Goal: Task Accomplishment & Management: Manage account settings

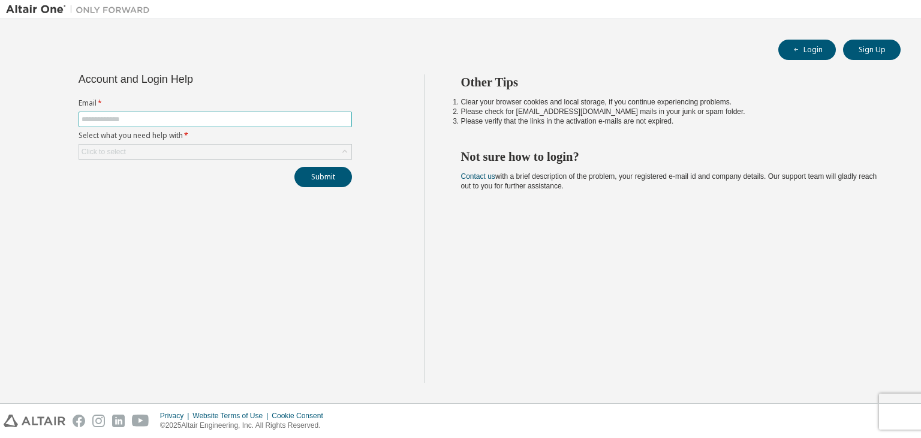
click at [191, 120] on input "text" at bounding box center [215, 119] width 267 height 10
type input "**********"
click at [249, 147] on div "Click to select" at bounding box center [215, 151] width 272 height 14
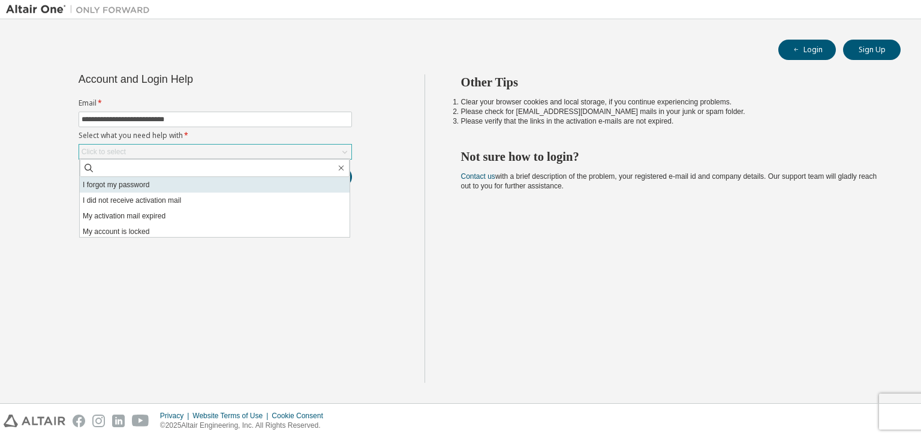
click at [222, 186] on li "I forgot my password" at bounding box center [215, 185] width 270 height 16
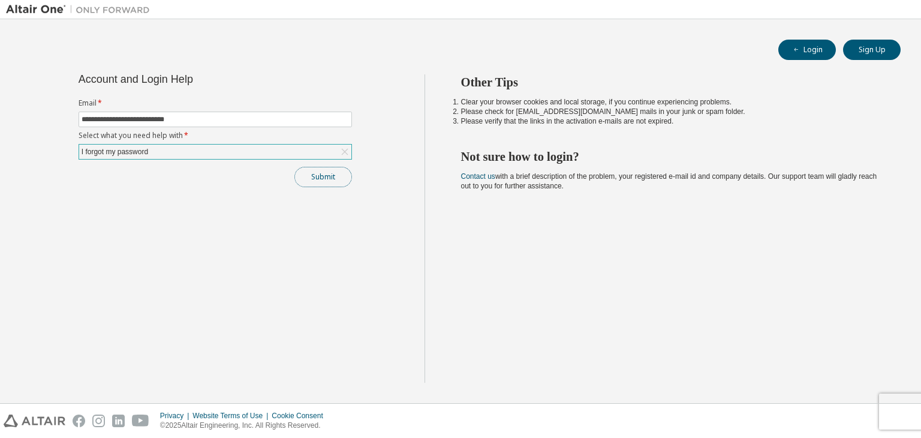
click at [318, 171] on button "Submit" at bounding box center [323, 177] width 58 height 20
click at [331, 173] on button "Submit" at bounding box center [323, 177] width 58 height 20
click at [309, 174] on button "Submit" at bounding box center [323, 177] width 58 height 20
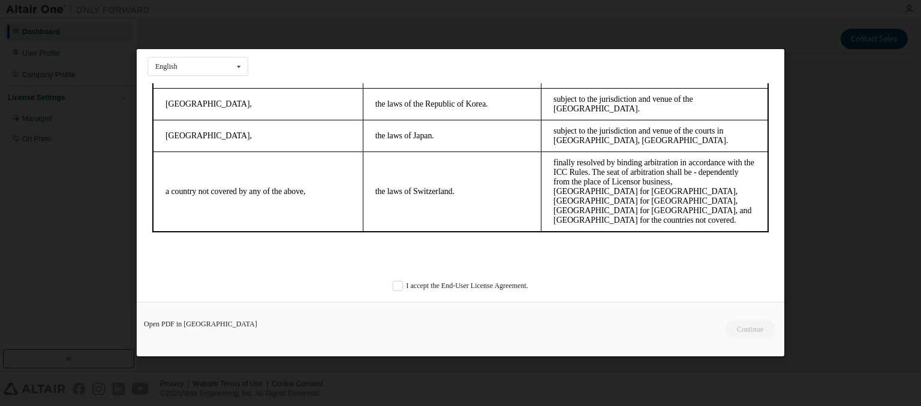
scroll to position [32, 0]
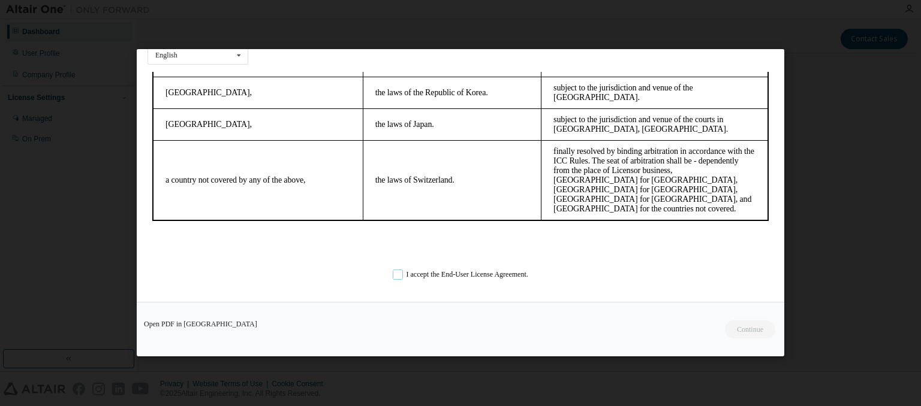
click at [511, 277] on label "I accept the End-User License Agreement." at bounding box center [460, 275] width 135 height 10
click at [760, 327] on button "Continue" at bounding box center [749, 330] width 52 height 18
